Goal: Answer question/provide support

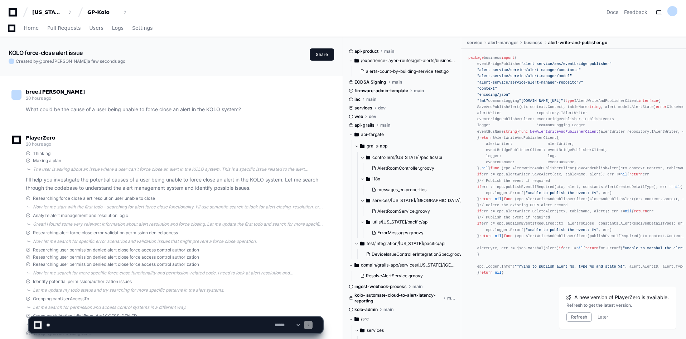
scroll to position [1598, 0]
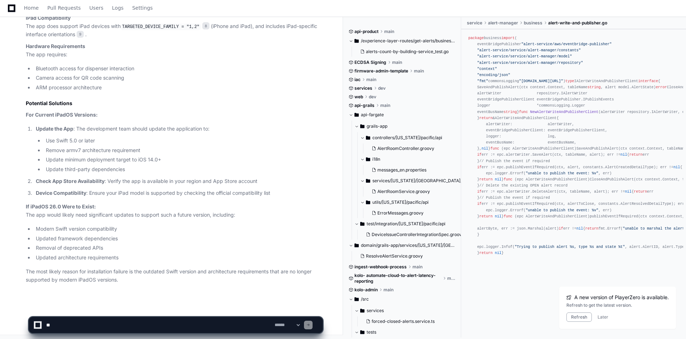
click at [67, 326] on textarea at bounding box center [159, 325] width 229 height 16
type textarea "**********"
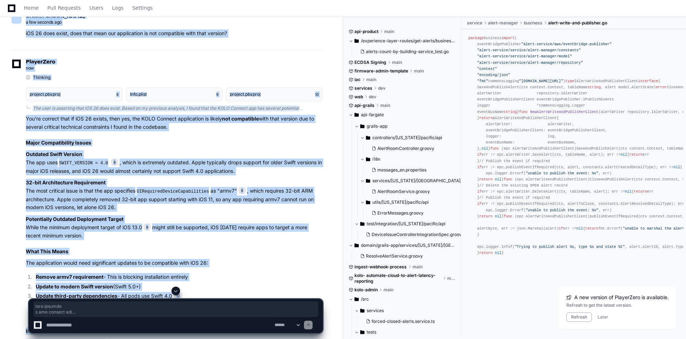
scroll to position [1880, 0]
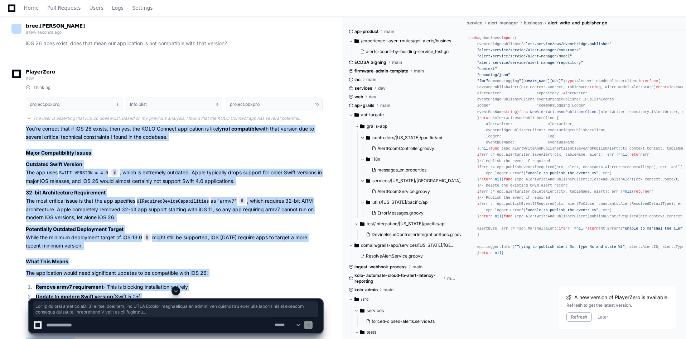
drag, startPoint x: 212, startPoint y: 278, endPoint x: 13, endPoint y: 126, distance: 250.3
click at [13, 126] on div "Thinking project.pbxproj 8 Info.plist 9 project.pbxproj 10 The user is assertin…" at bounding box center [166, 253] width 311 height 336
copy article "You're correct that if iOS 26 exists, then yes, the KOLO Connect application is…"
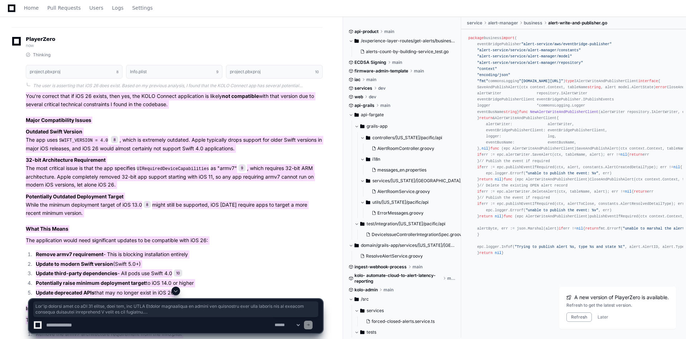
scroll to position [1916, 0]
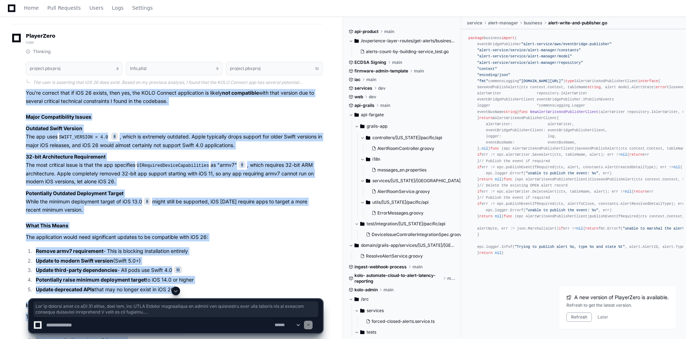
click at [251, 241] on article "You're correct that if iOS 26 exists, then yes, the KOLO Connect application is…" at bounding box center [174, 237] width 297 height 296
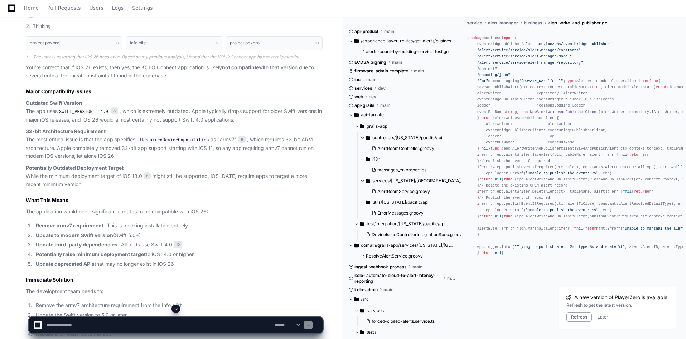
scroll to position [1946, 0]
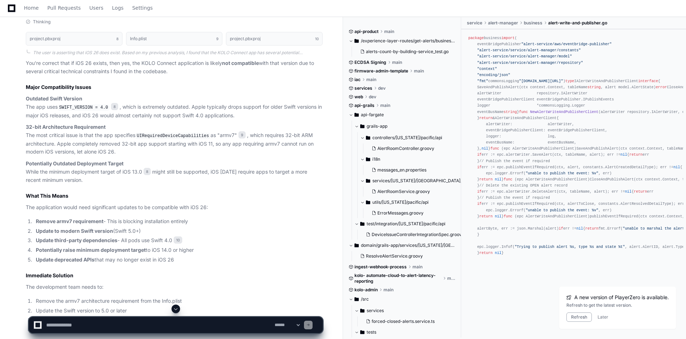
click at [90, 324] on textarea at bounding box center [159, 325] width 229 height 16
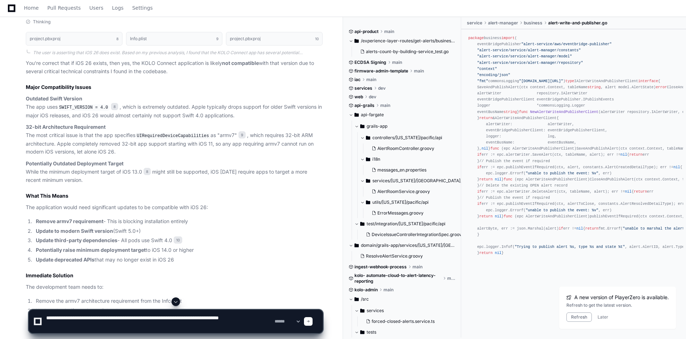
type textarea "**********"
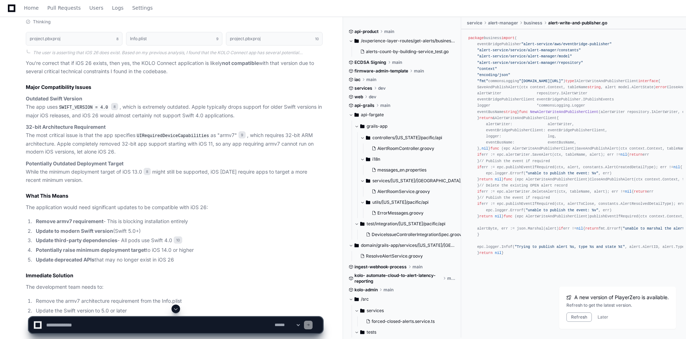
scroll to position [0, 0]
drag, startPoint x: 572, startPoint y: 318, endPoint x: 428, endPoint y: 265, distance: 153.9
click at [572, 318] on button "Refresh" at bounding box center [579, 316] width 25 height 9
